Goal: Information Seeking & Learning: Learn about a topic

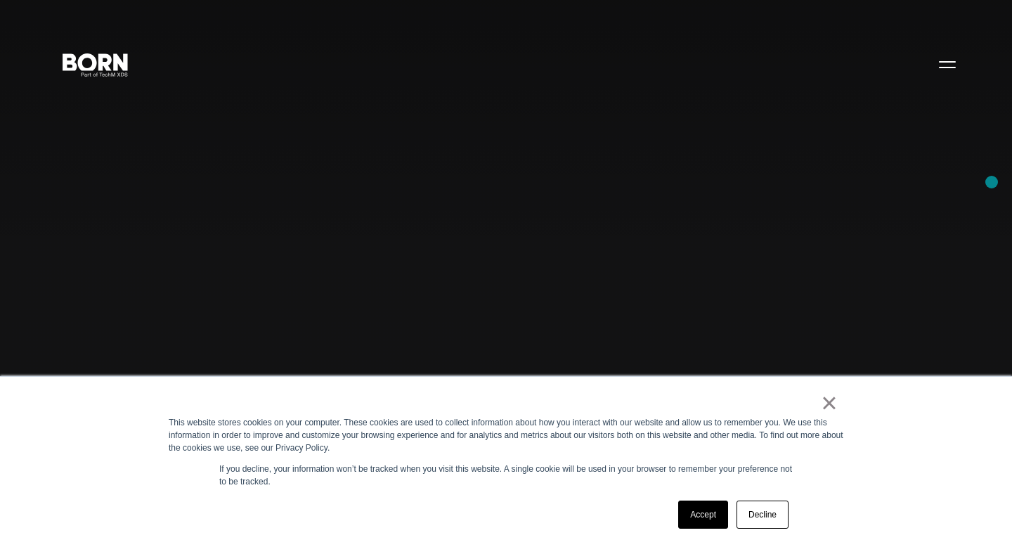
scroll to position [13, 0]
click at [699, 512] on link "Accept" at bounding box center [703, 514] width 50 height 28
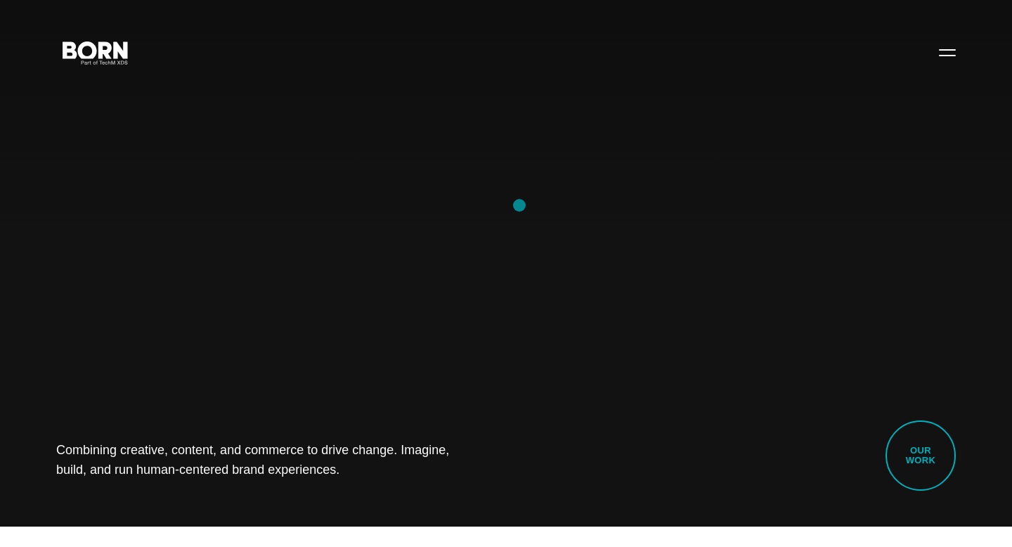
scroll to position [0, 0]
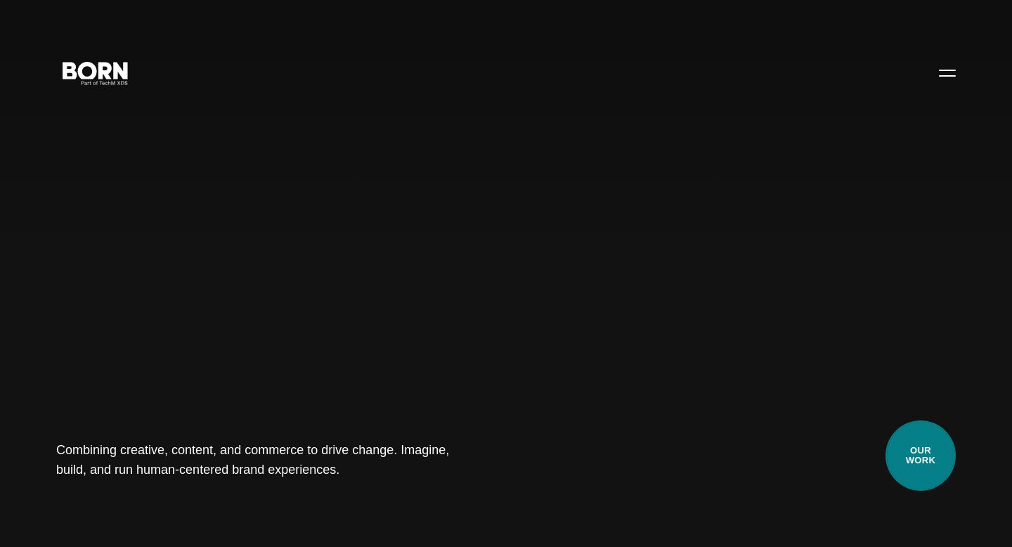
click at [921, 439] on link "Our Work" at bounding box center [921, 455] width 70 height 70
click at [924, 448] on link "Our Work" at bounding box center [921, 455] width 70 height 70
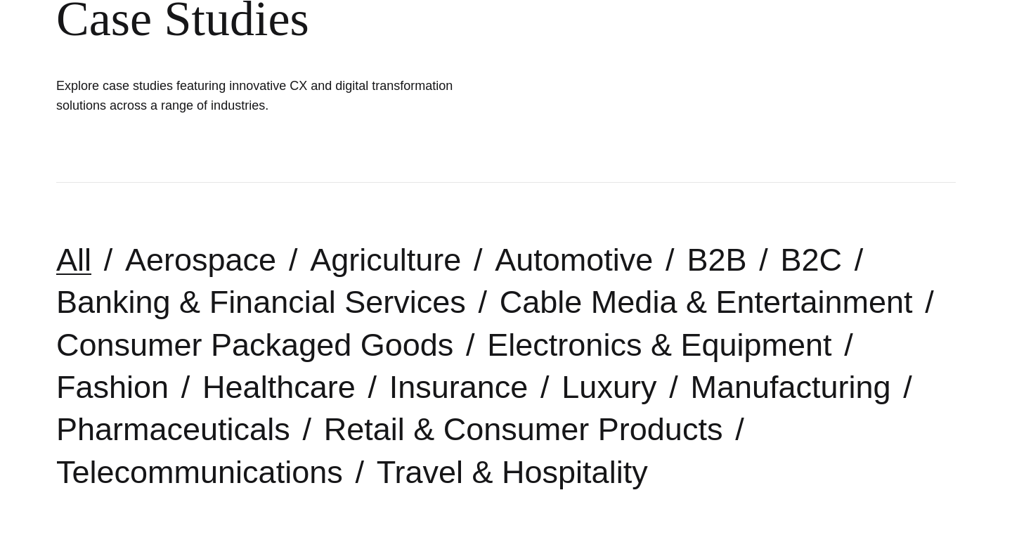
scroll to position [196, 0]
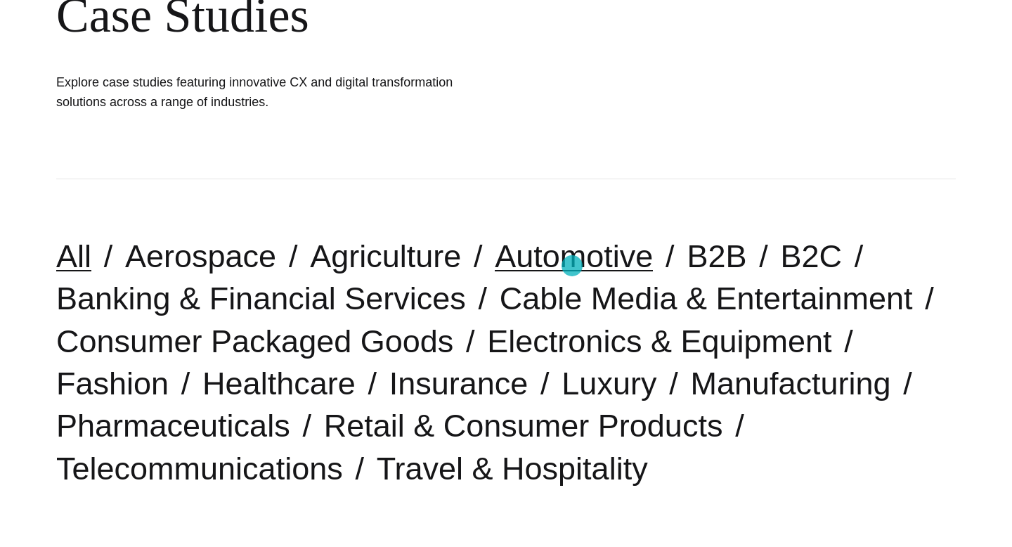
click at [572, 266] on link "Automotive" at bounding box center [574, 256] width 158 height 36
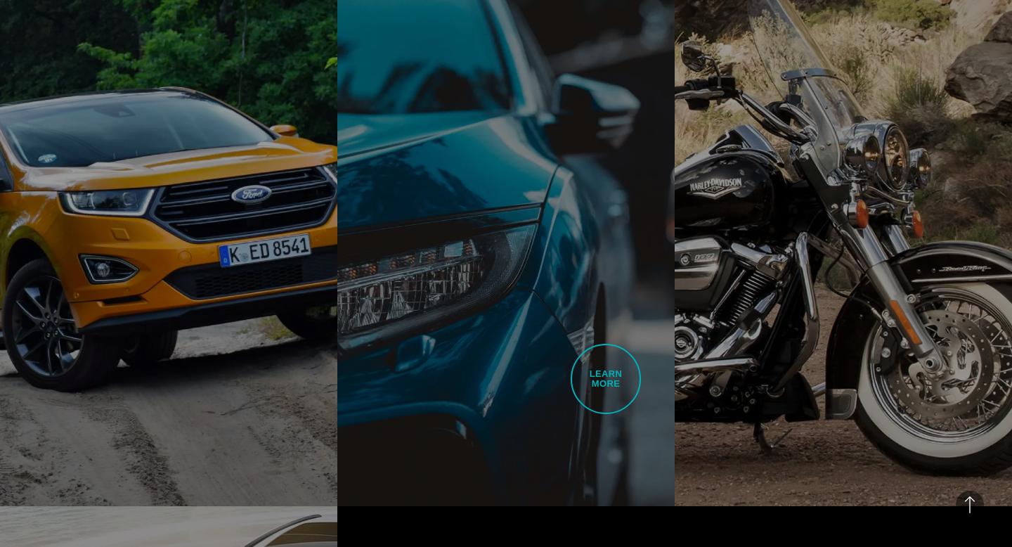
scroll to position [910, 0]
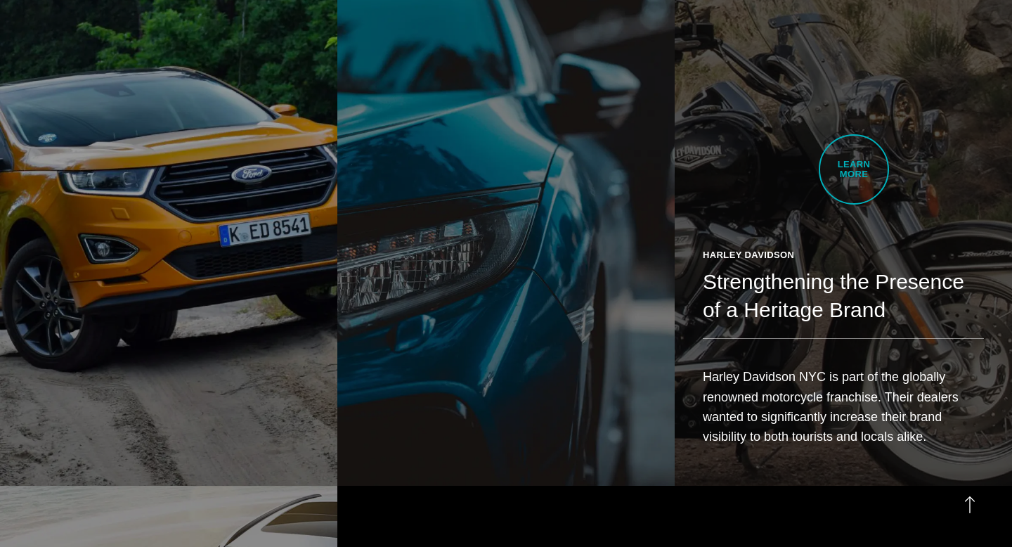
click at [854, 169] on link "Harley Davidson Strengthening the Presence of a Heritage Brand Harley Davidson …" at bounding box center [843, 219] width 337 height 531
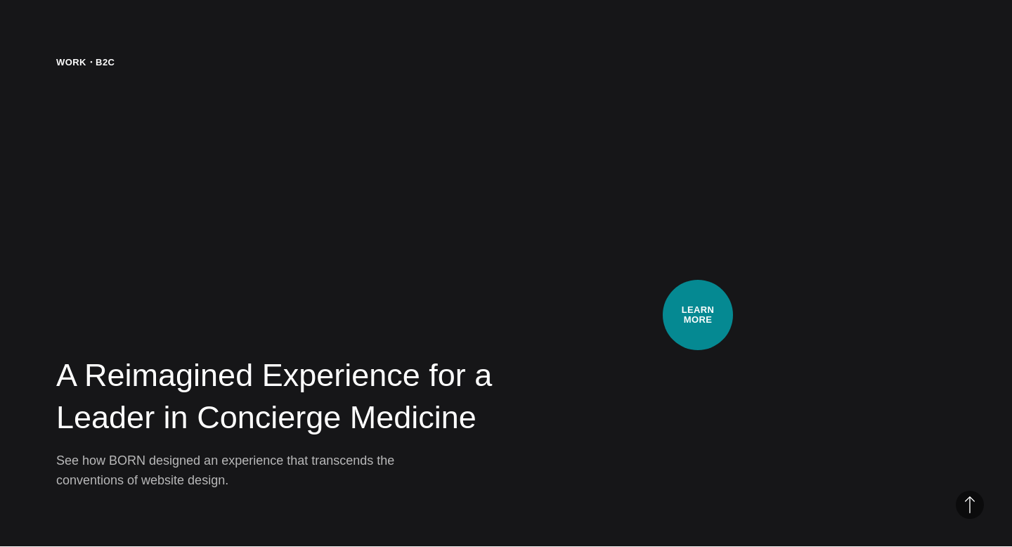
scroll to position [2740, 0]
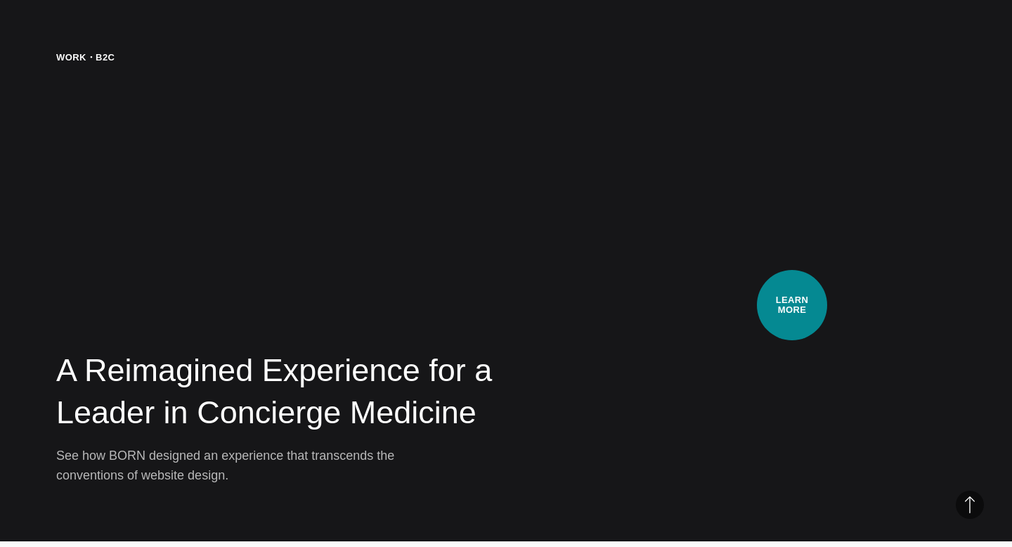
click at [792, 305] on video at bounding box center [762, 268] width 387 height 434
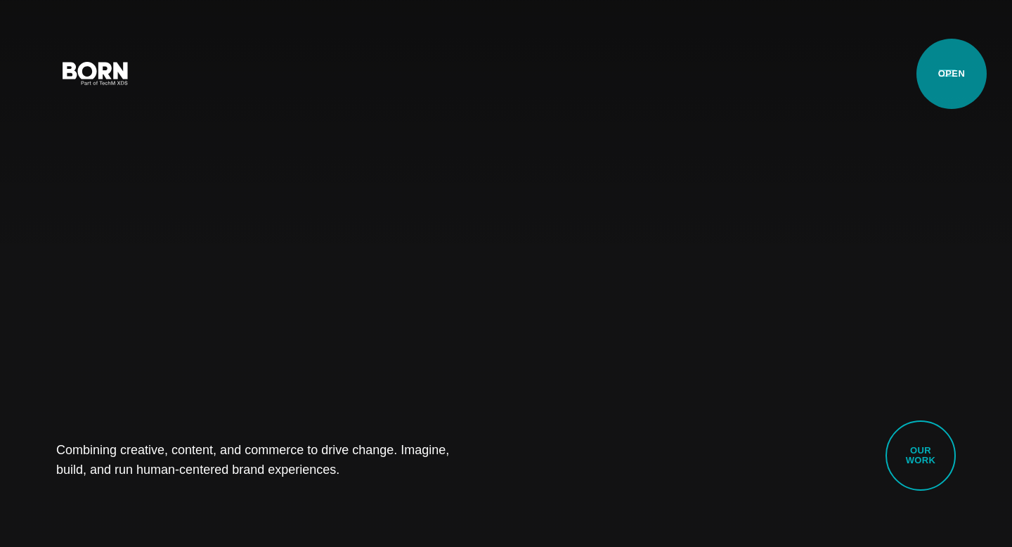
click at [952, 74] on button "Primary Menu" at bounding box center [948, 73] width 34 height 30
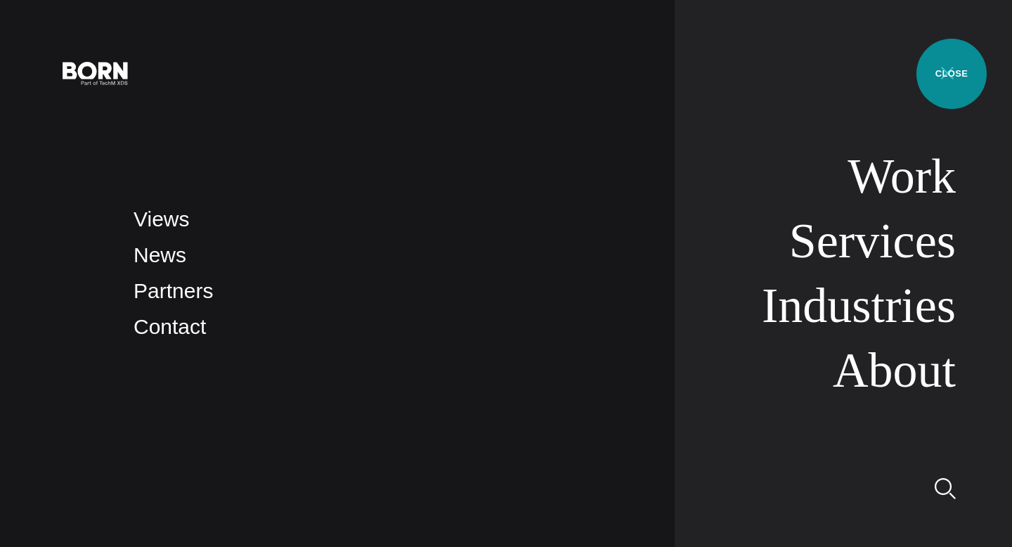
click at [952, 74] on button "Primary Menu" at bounding box center [948, 73] width 34 height 30
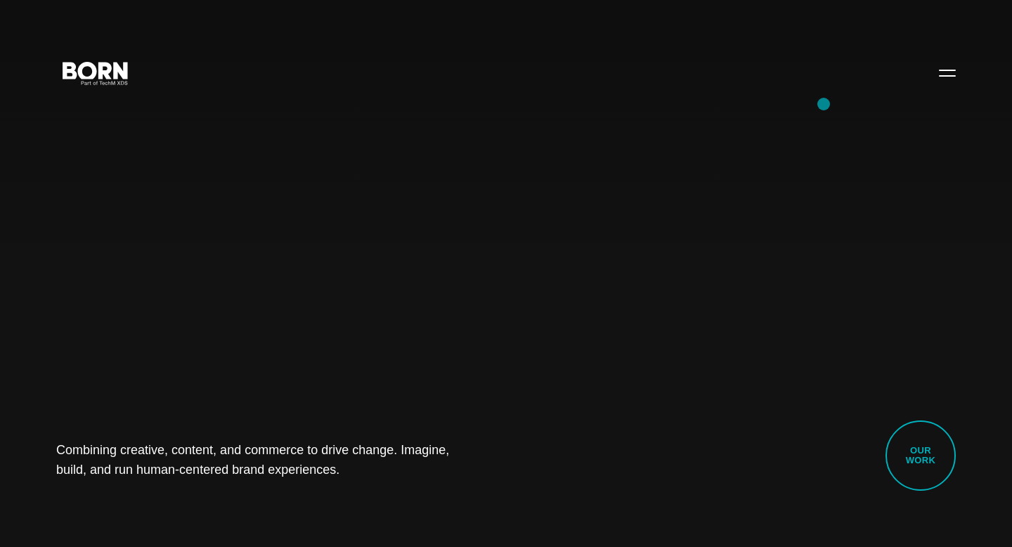
click at [824, 104] on div "Combining creative, content, and commerce to drive change. Imagine, build, and …" at bounding box center [506, 273] width 1012 height 547
